Goal: Information Seeking & Learning: Find specific fact

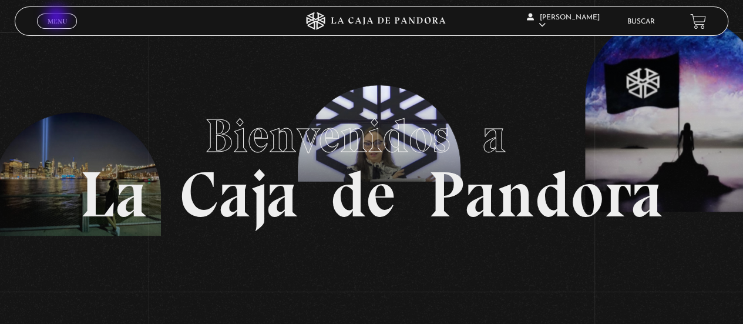
click at [58, 18] on span "Menu" at bounding box center [57, 21] width 19 height 7
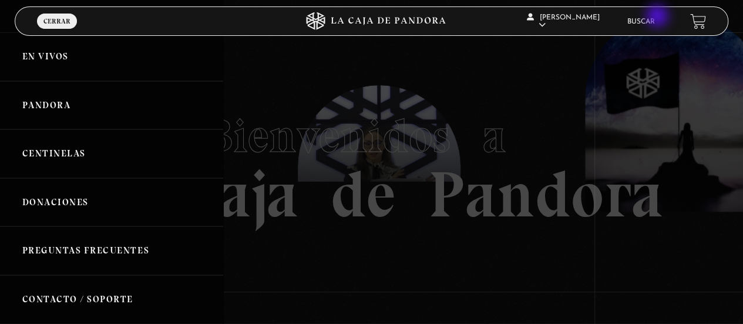
click at [655, 17] on li "Buscar" at bounding box center [642, 21] width 28 height 18
click at [653, 33] on div "Ericka Navarro En vivos Pandora Centinelas Mi cuenta Salir Buscar" at bounding box center [594, 21] width 223 height 35
click at [651, 25] on link "Buscar" at bounding box center [642, 21] width 28 height 7
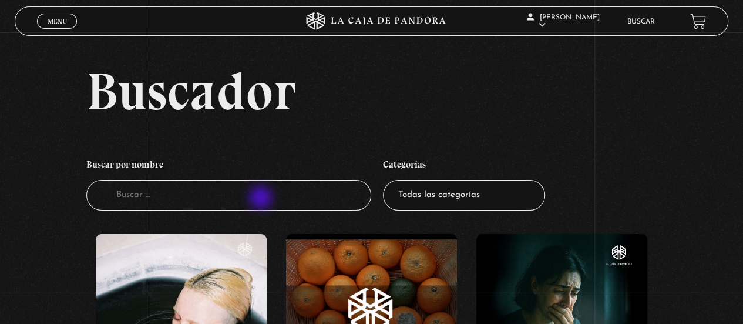
click at [262, 199] on input "Buscador" at bounding box center [229, 195] width 286 height 31
type input "greendland"
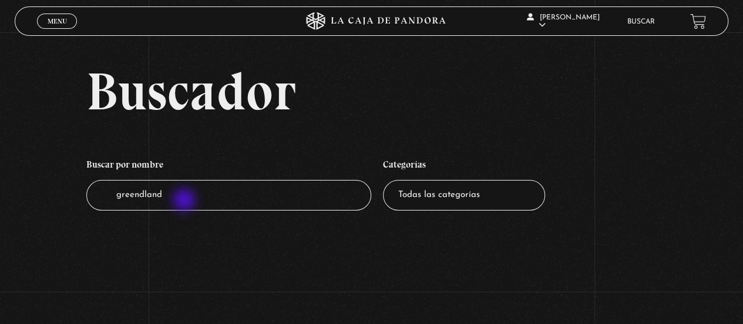
click at [186, 201] on input "greendland" at bounding box center [229, 195] width 286 height 31
type input "greend"
click at [187, 207] on input "greend" at bounding box center [229, 195] width 286 height 31
type input "green"
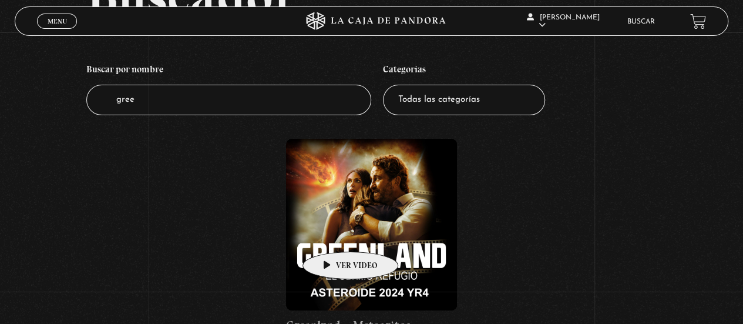
scroll to position [99, 0]
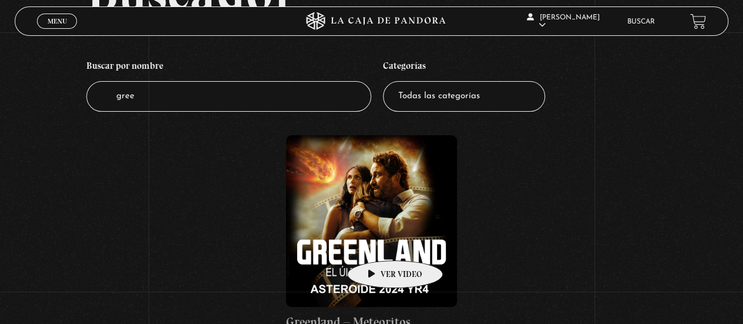
click at [377, 243] on figure at bounding box center [371, 220] width 171 height 171
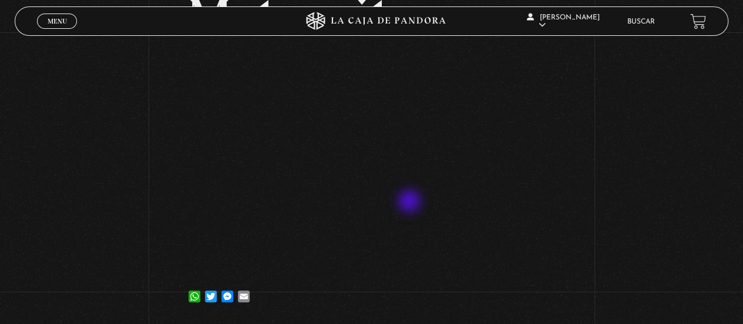
scroll to position [162, 0]
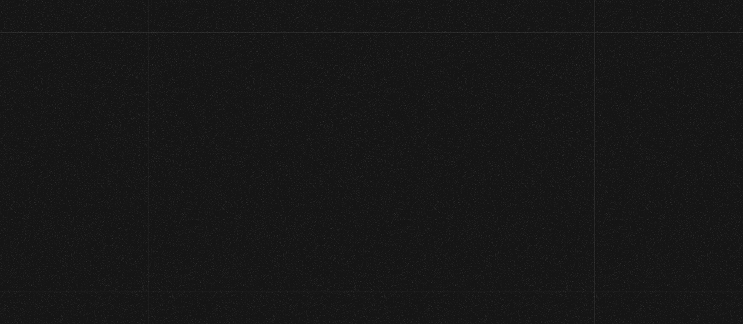
scroll to position [167, 0]
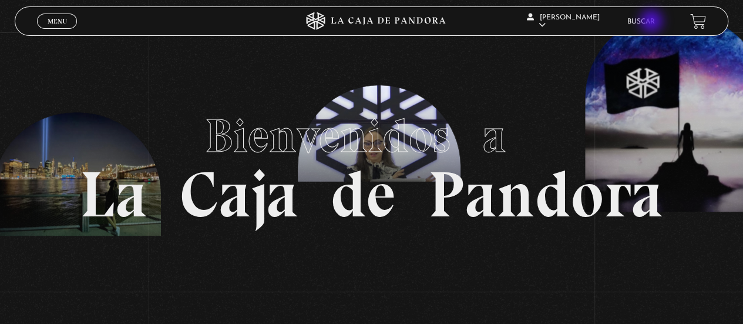
click at [653, 22] on link "Buscar" at bounding box center [642, 21] width 28 height 7
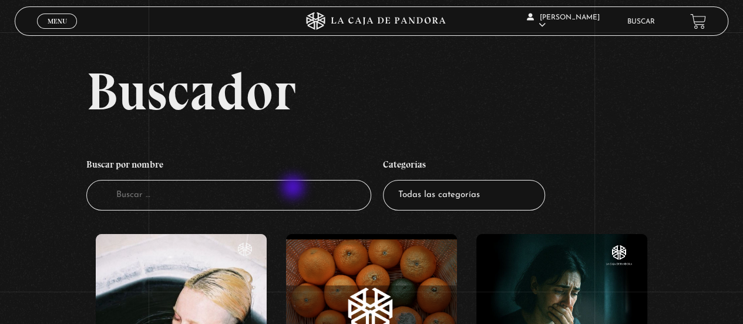
click at [294, 188] on input "Buscador" at bounding box center [229, 195] width 286 height 31
type input "greenland"
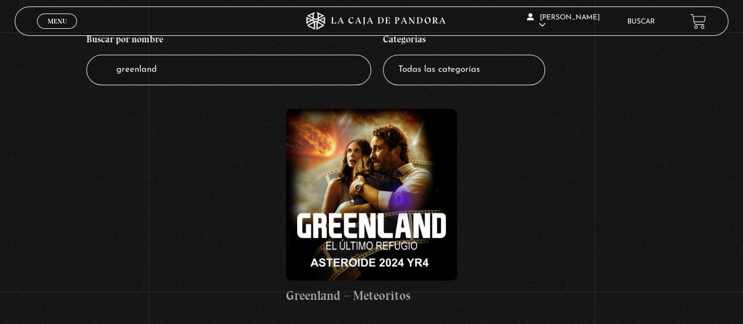
scroll to position [126, 0]
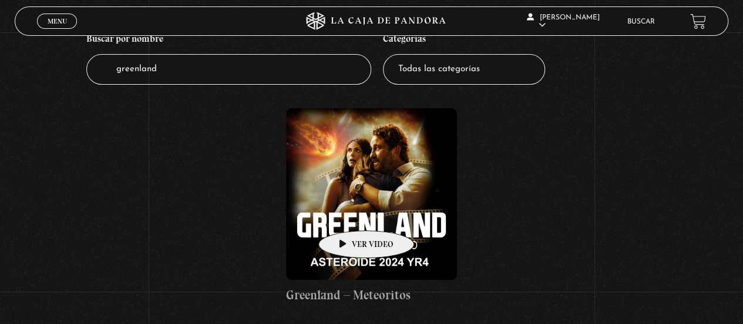
click at [350, 213] on figure at bounding box center [371, 193] width 171 height 171
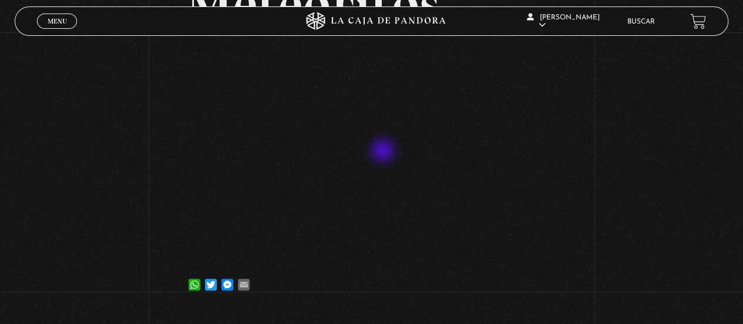
scroll to position [166, 0]
